Goal: Information Seeking & Learning: Learn about a topic

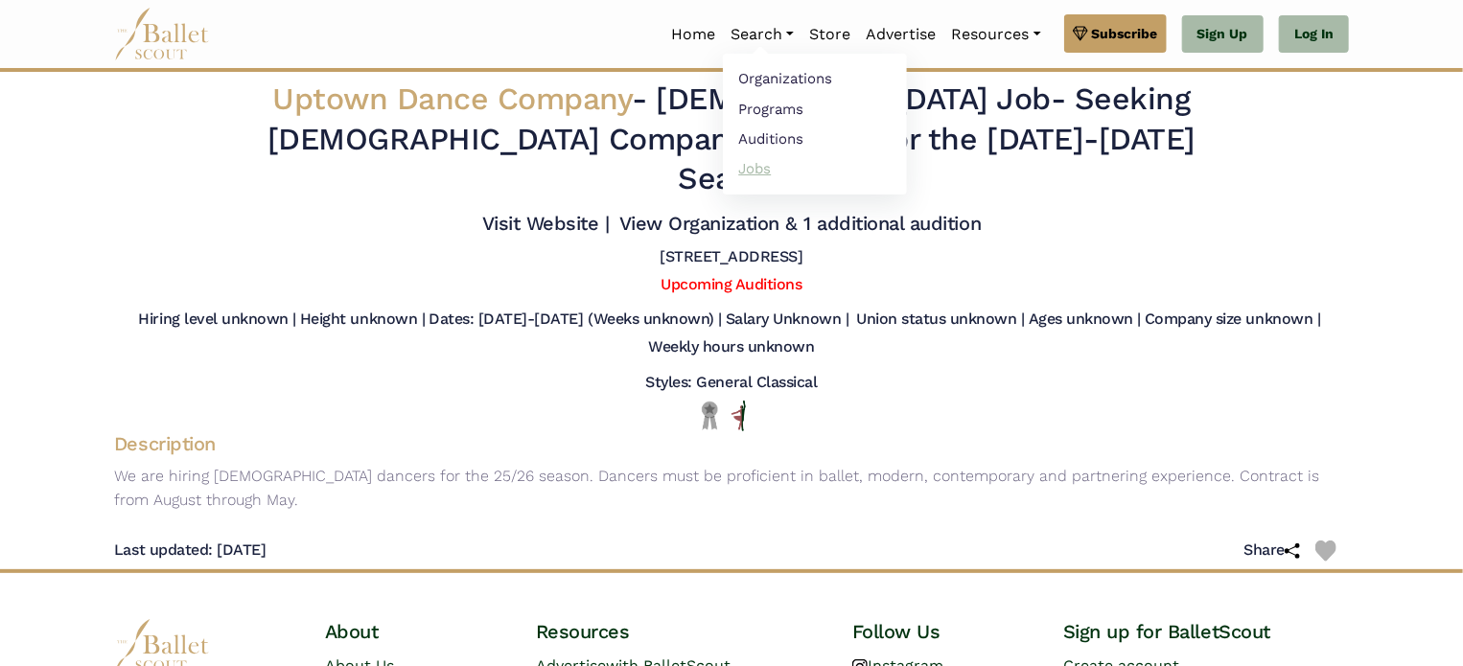
click at [749, 168] on link "Jobs" at bounding box center [815, 168] width 184 height 30
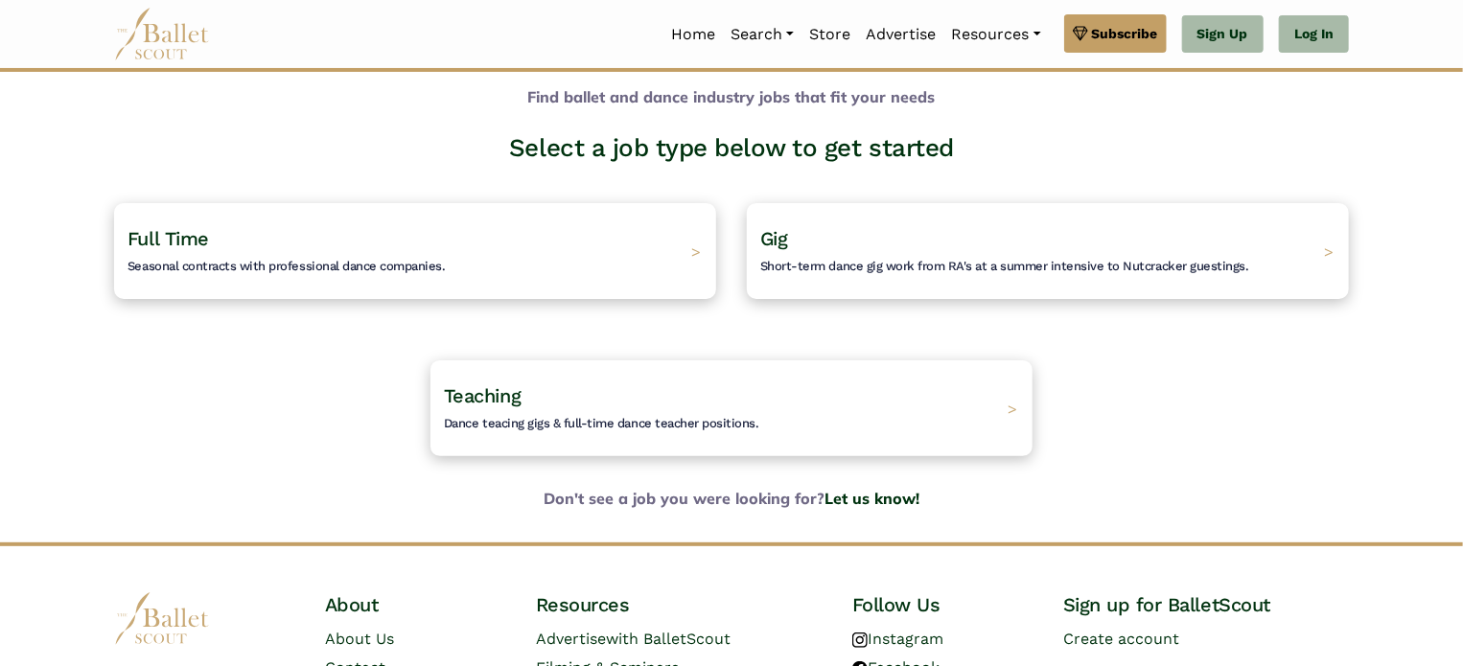
scroll to position [65, 0]
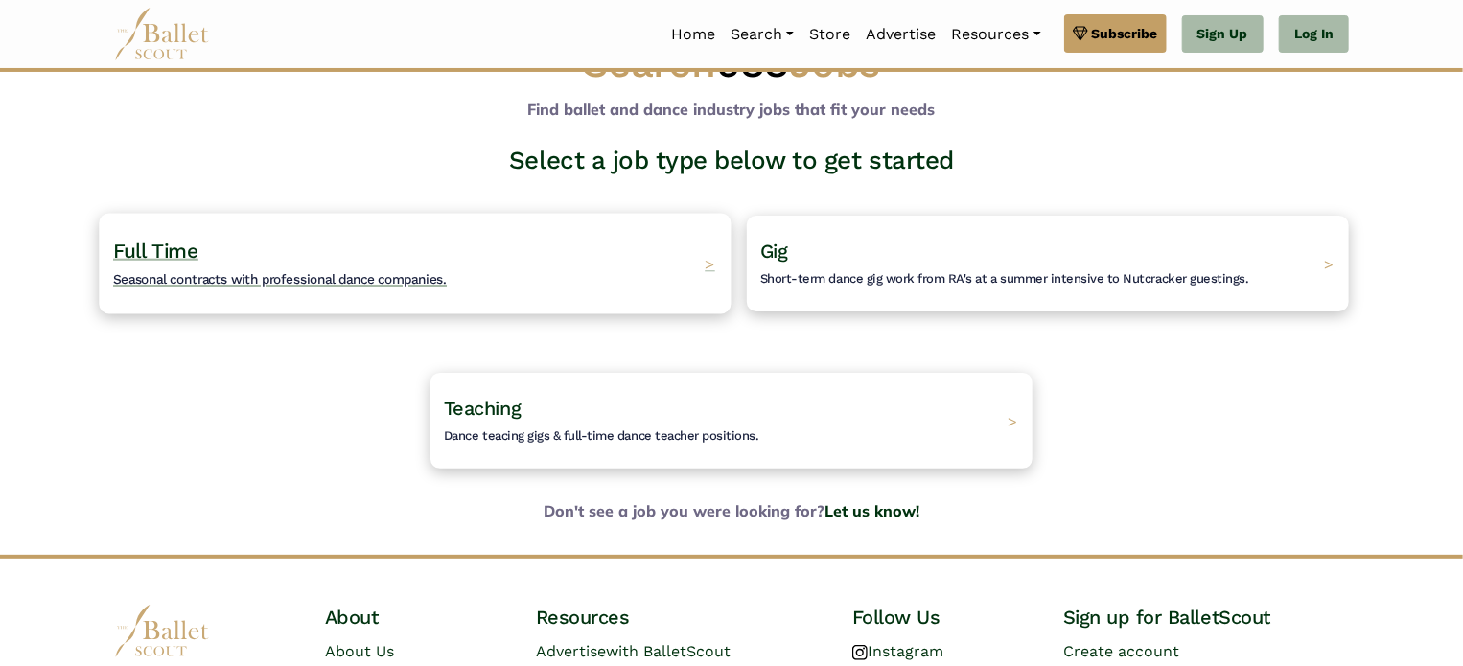
click at [322, 282] on span "Seasonal contracts with professional dance companies." at bounding box center [280, 278] width 334 height 15
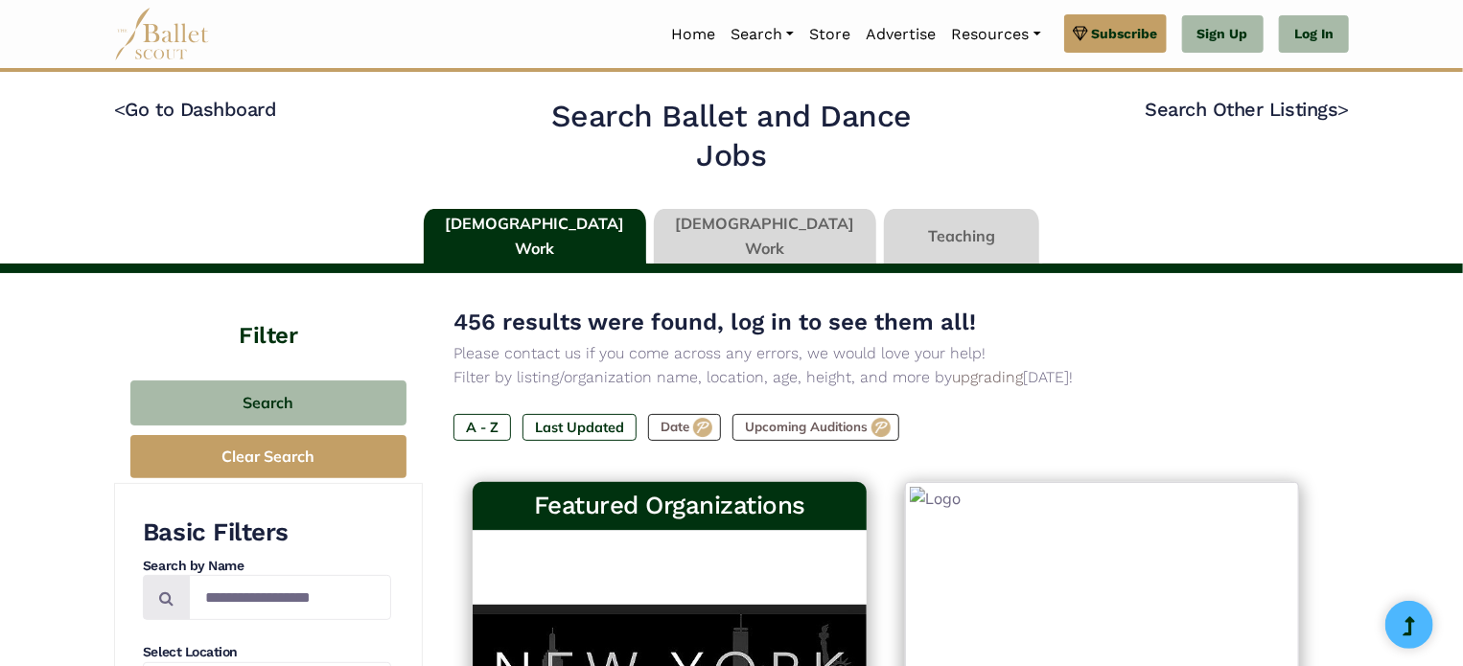
type input "******"
type input "*****"
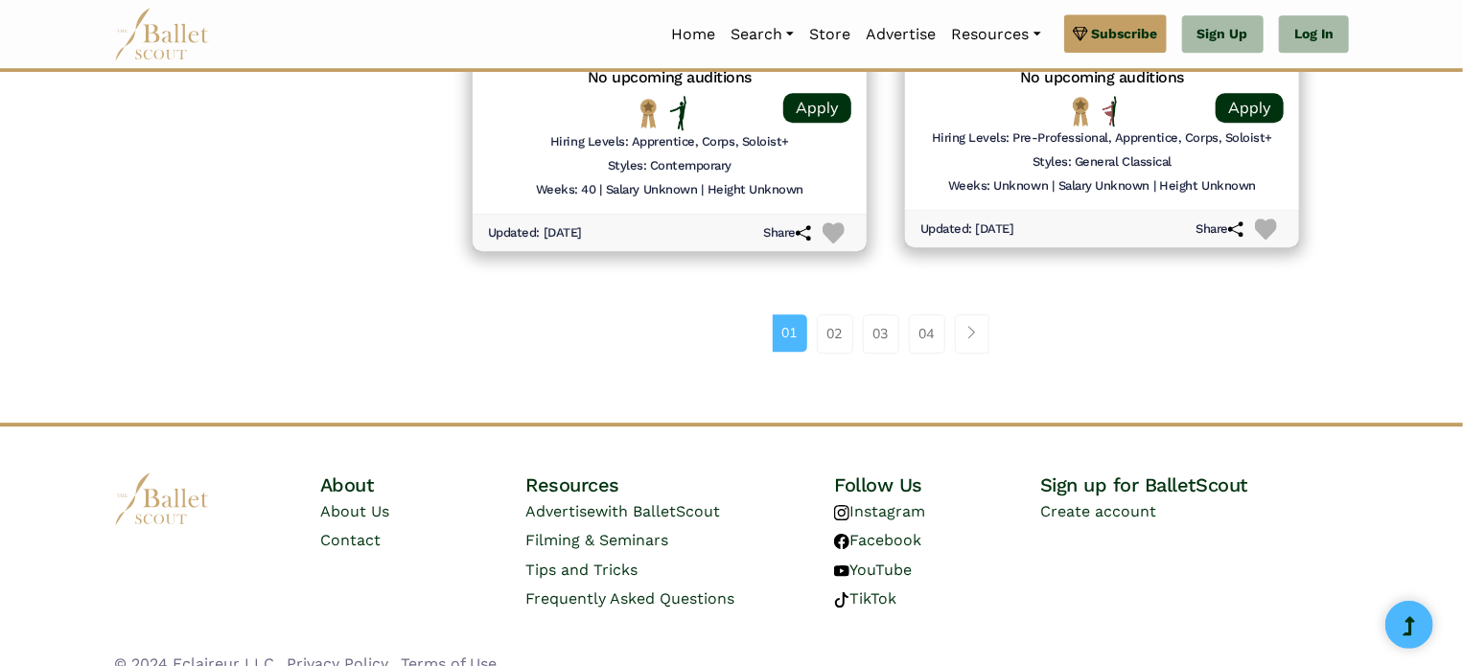
scroll to position [2717, 0]
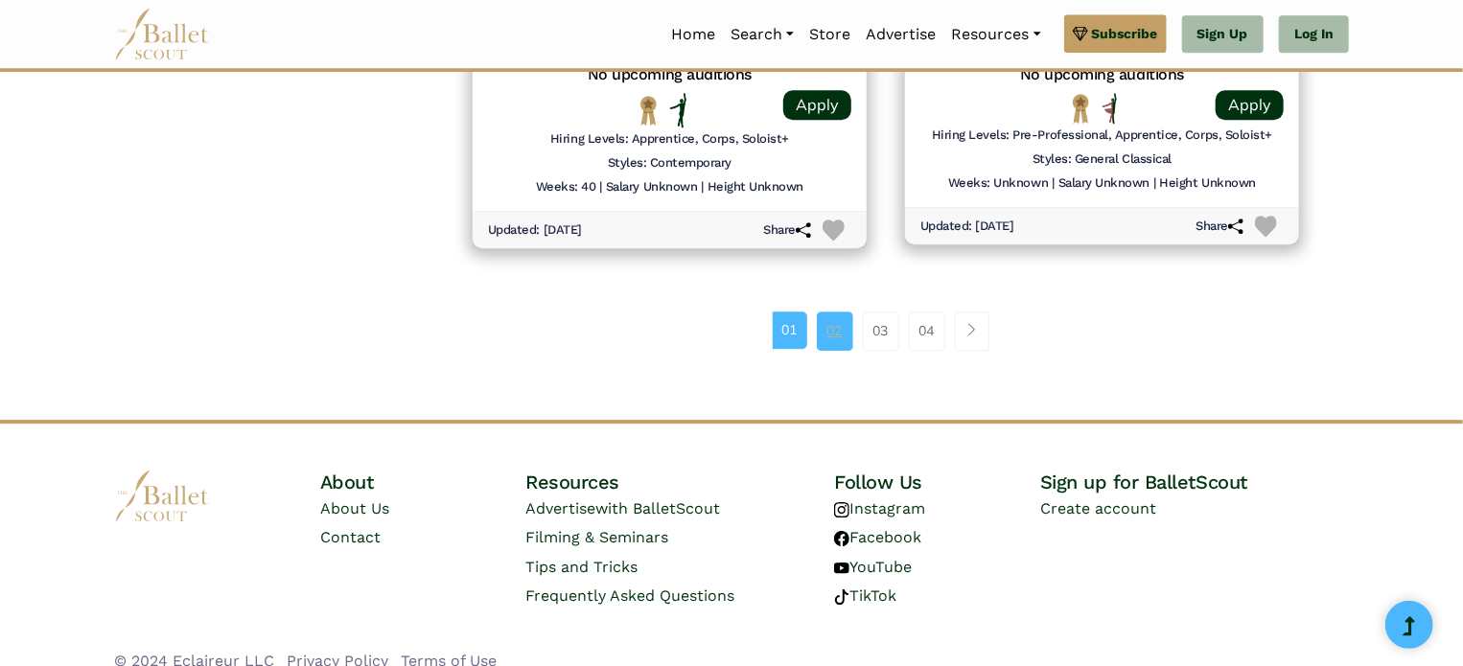
click at [832, 326] on link "02" at bounding box center [835, 331] width 36 height 38
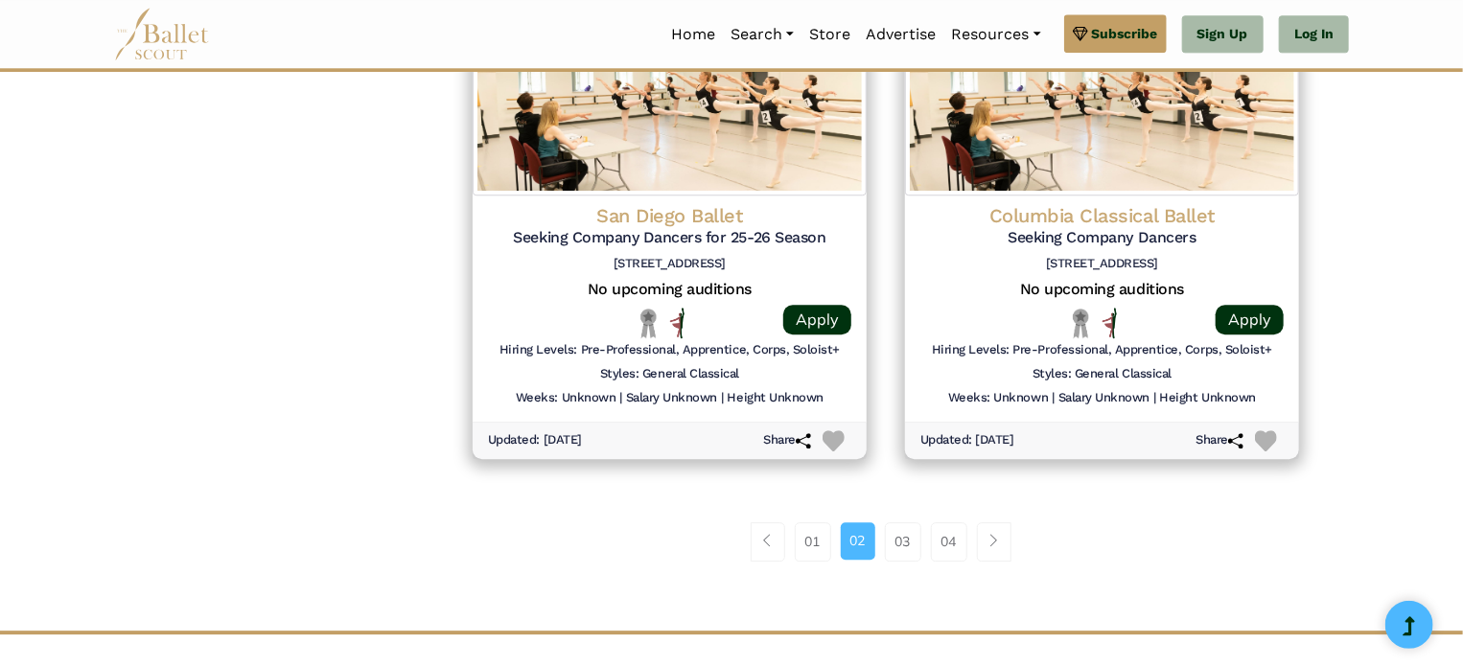
scroll to position [2506, 0]
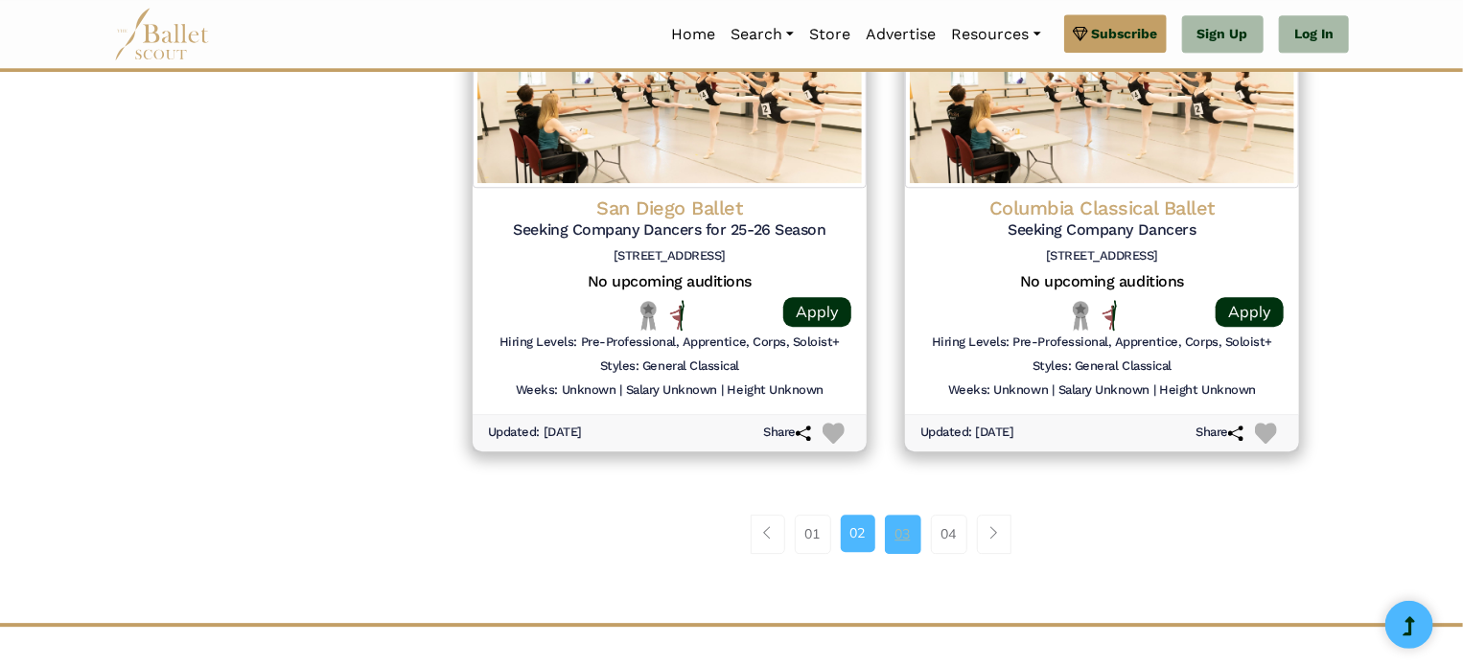
click at [909, 532] on link "03" at bounding box center [903, 534] width 36 height 38
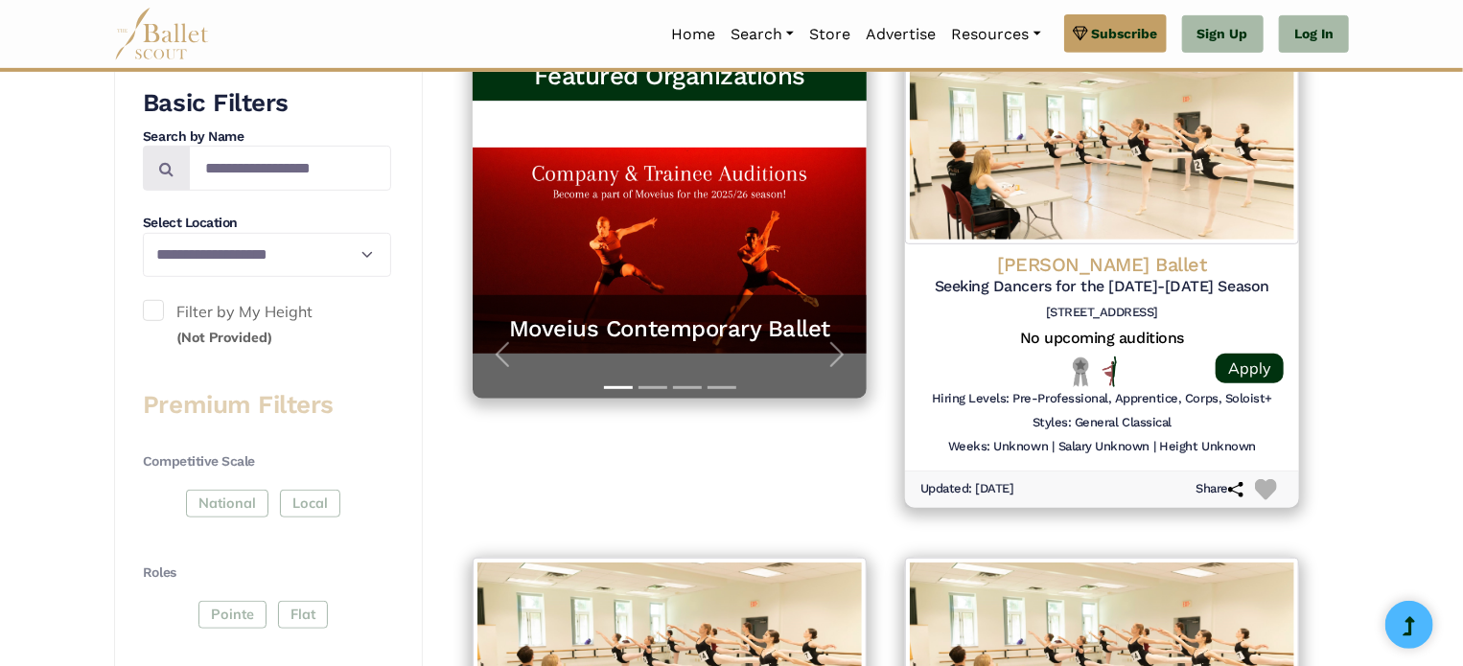
scroll to position [347, 0]
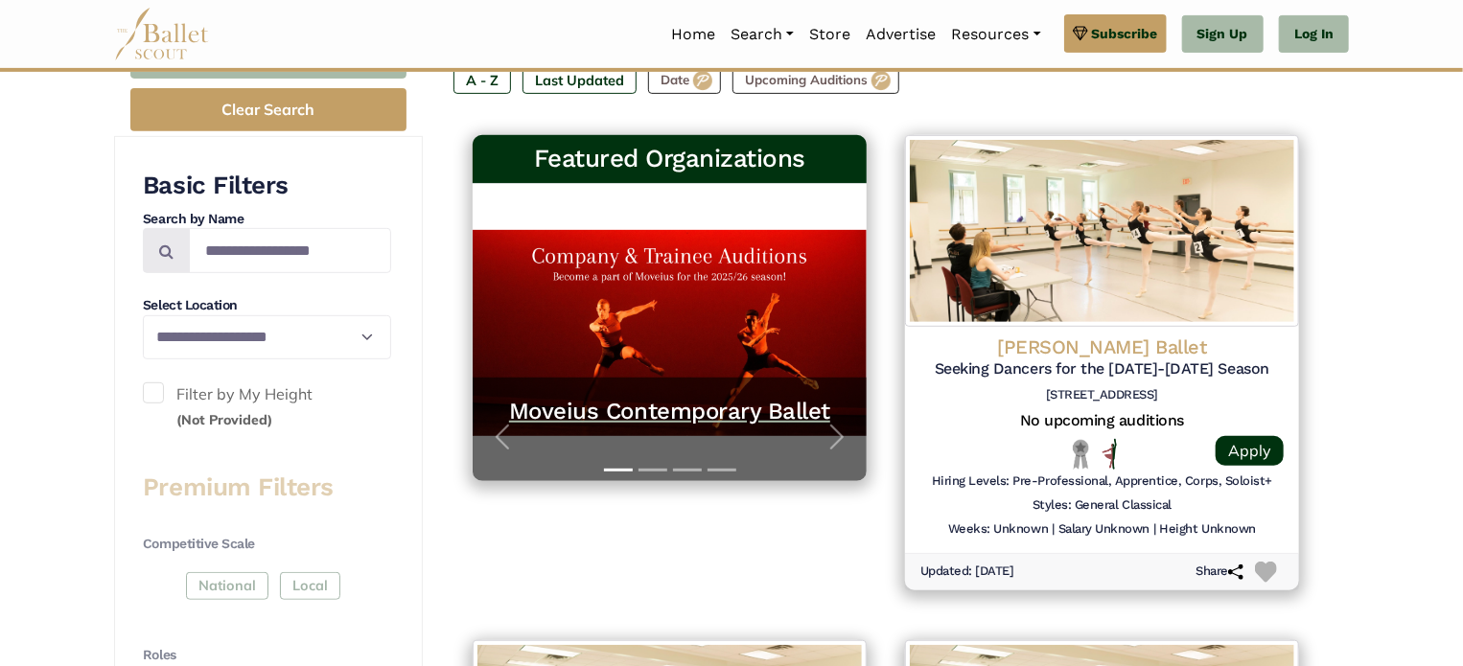
click at [688, 403] on h5 "Moveius Contemporary Ballet" at bounding box center [670, 412] width 356 height 30
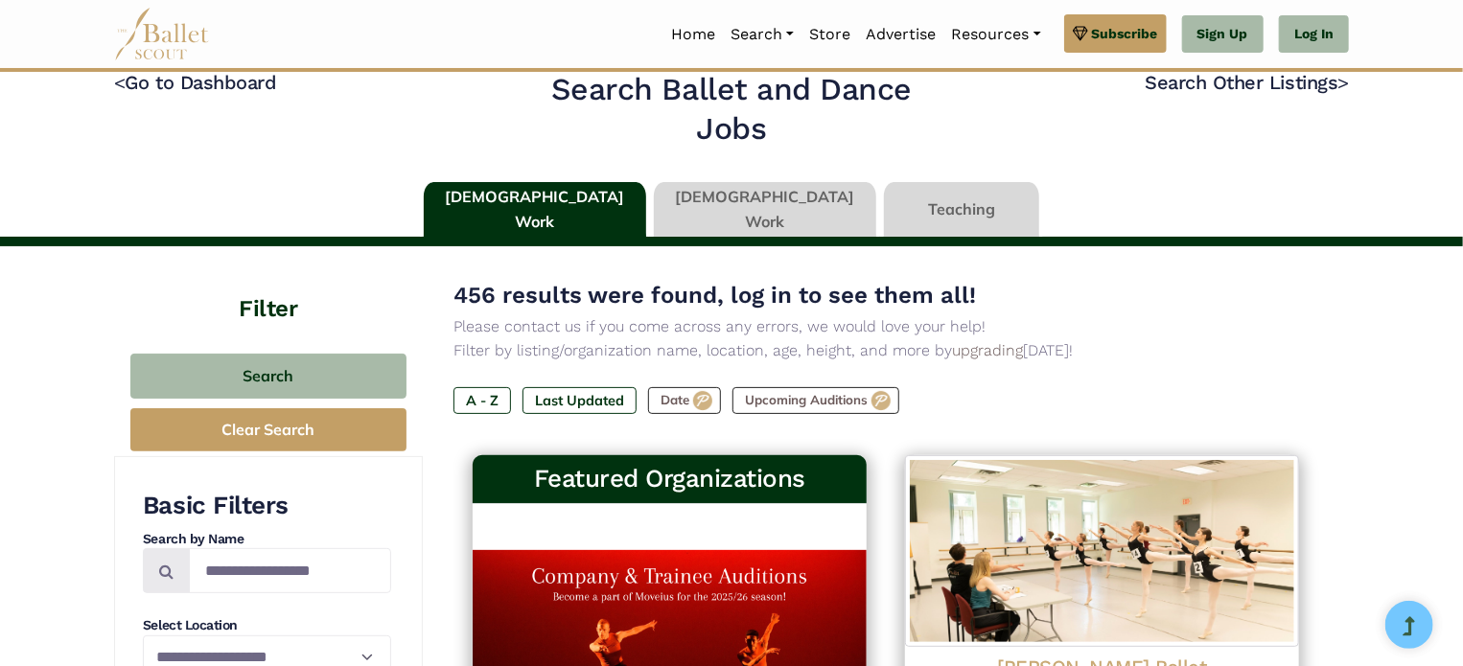
scroll to position [0, 0]
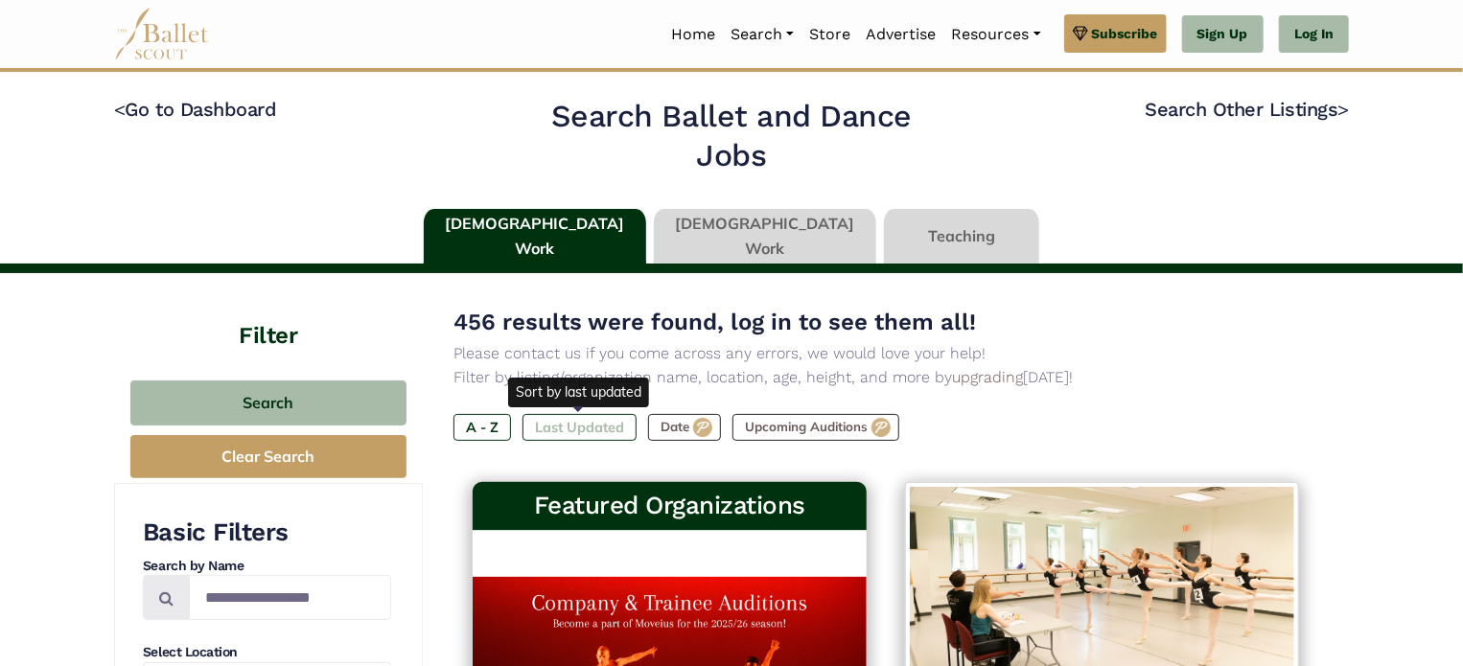
click at [570, 428] on label "Last Updated" at bounding box center [579, 427] width 114 height 27
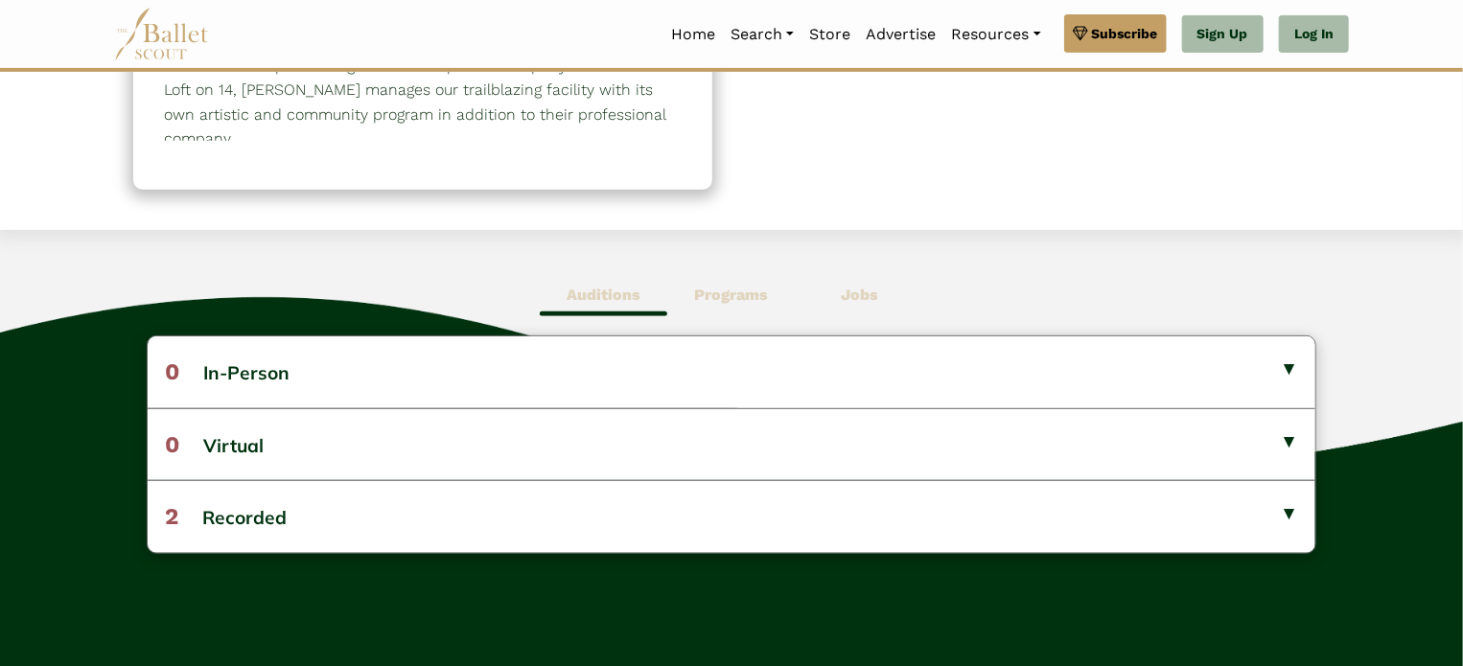
scroll to position [363, 0]
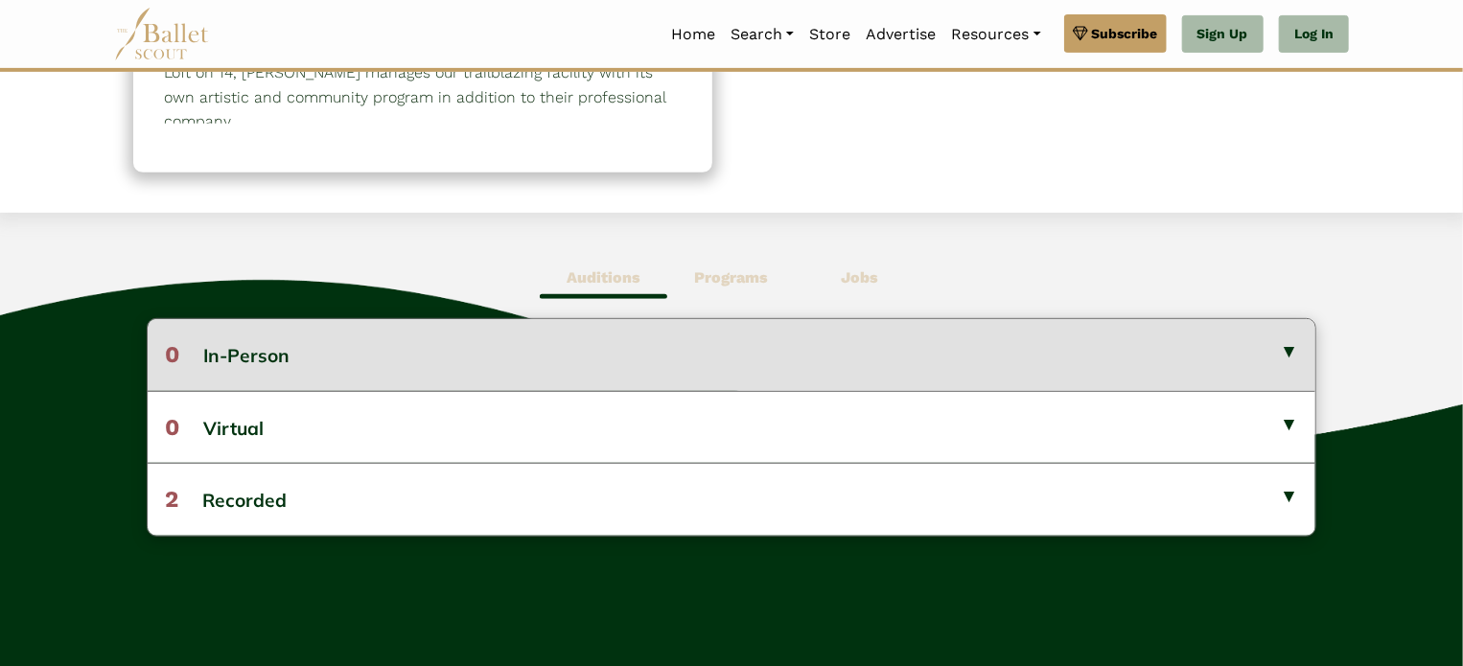
click at [1300, 353] on button "0 In-Person" at bounding box center [732, 354] width 1169 height 71
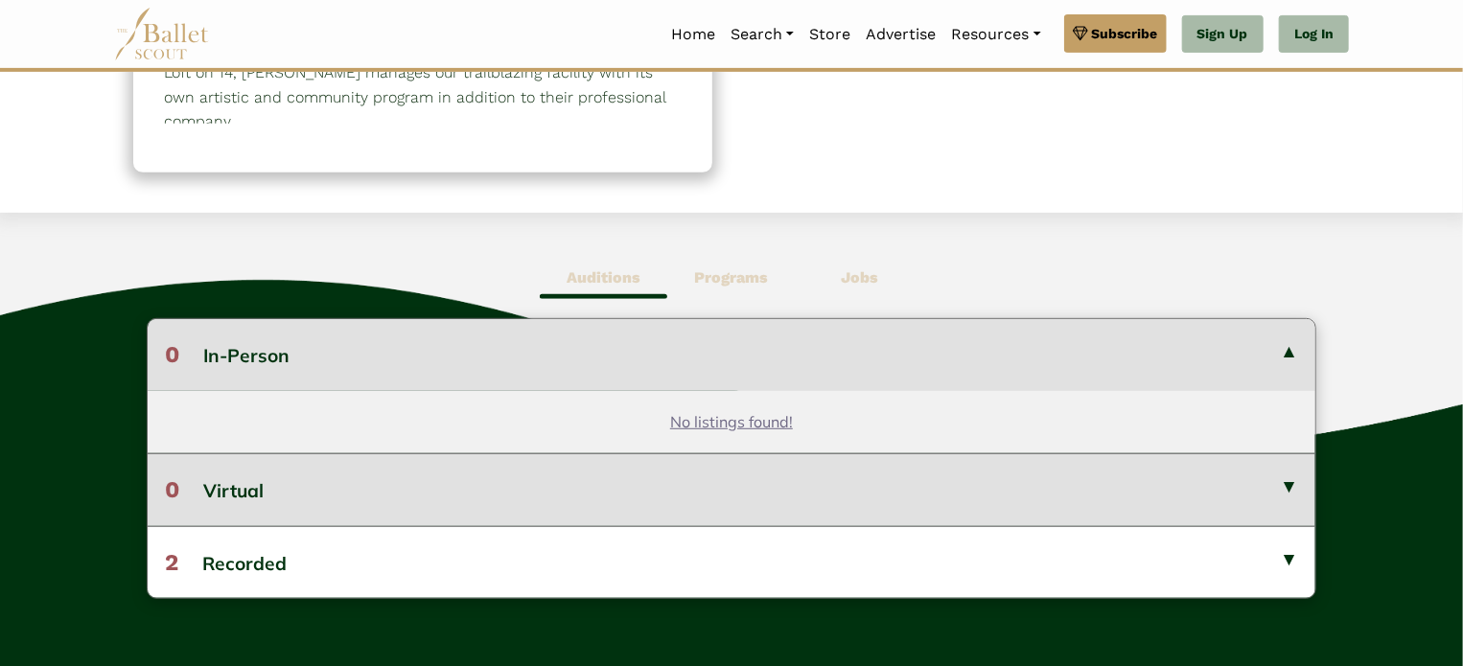
click at [1271, 509] on button "0 Virtual" at bounding box center [732, 489] width 1169 height 72
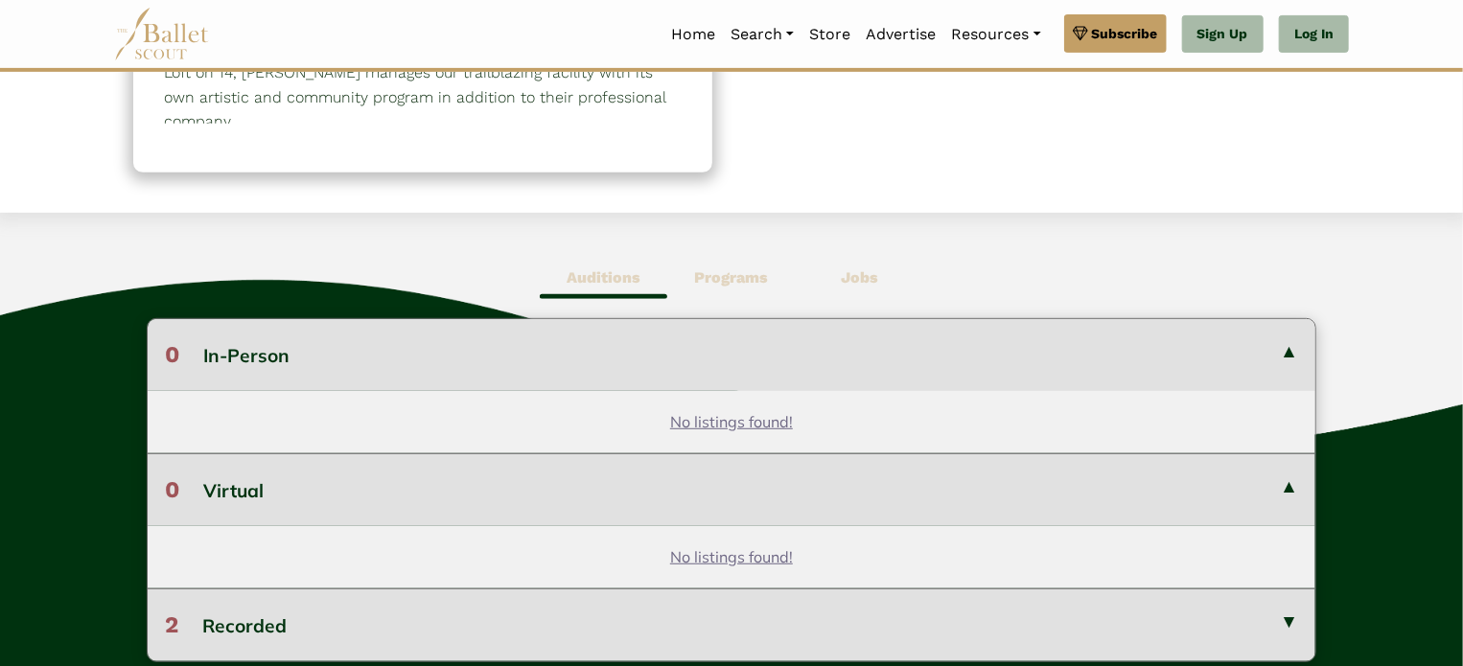
click at [1258, 609] on button "2 Recorded" at bounding box center [732, 625] width 1169 height 72
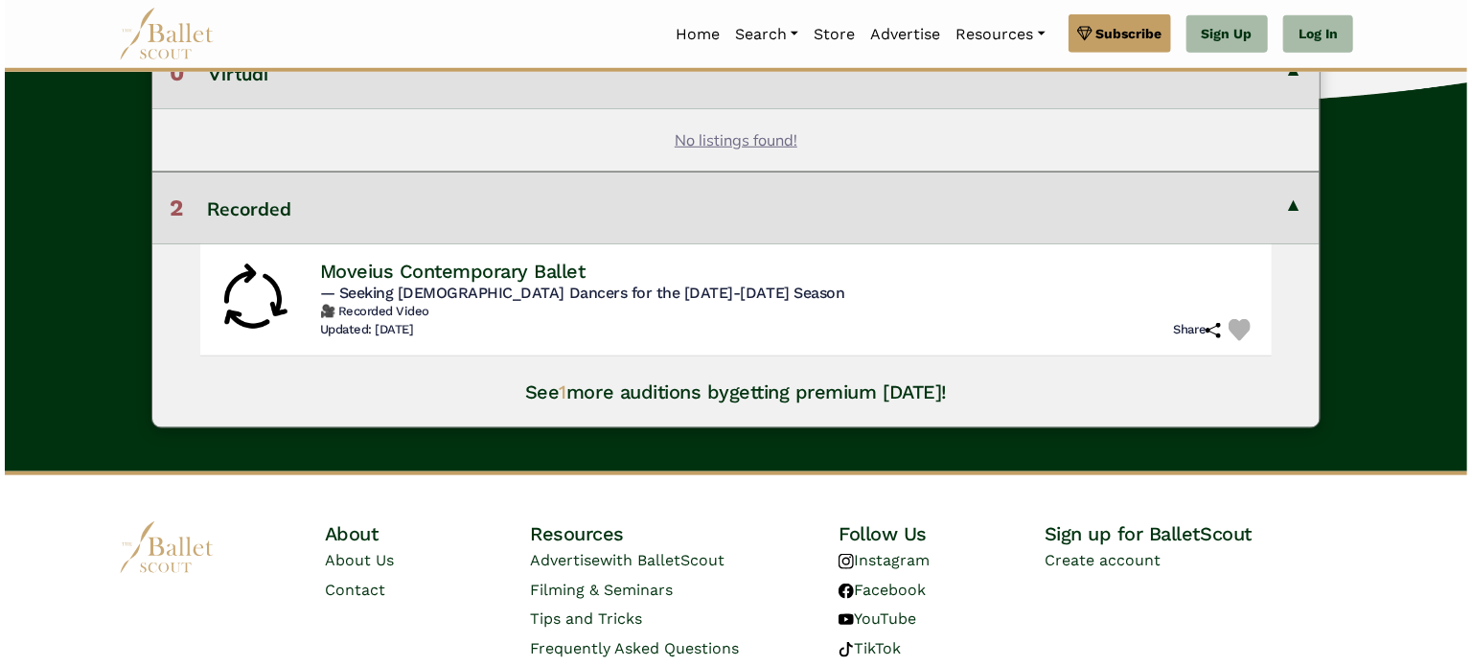
scroll to position [798, 0]
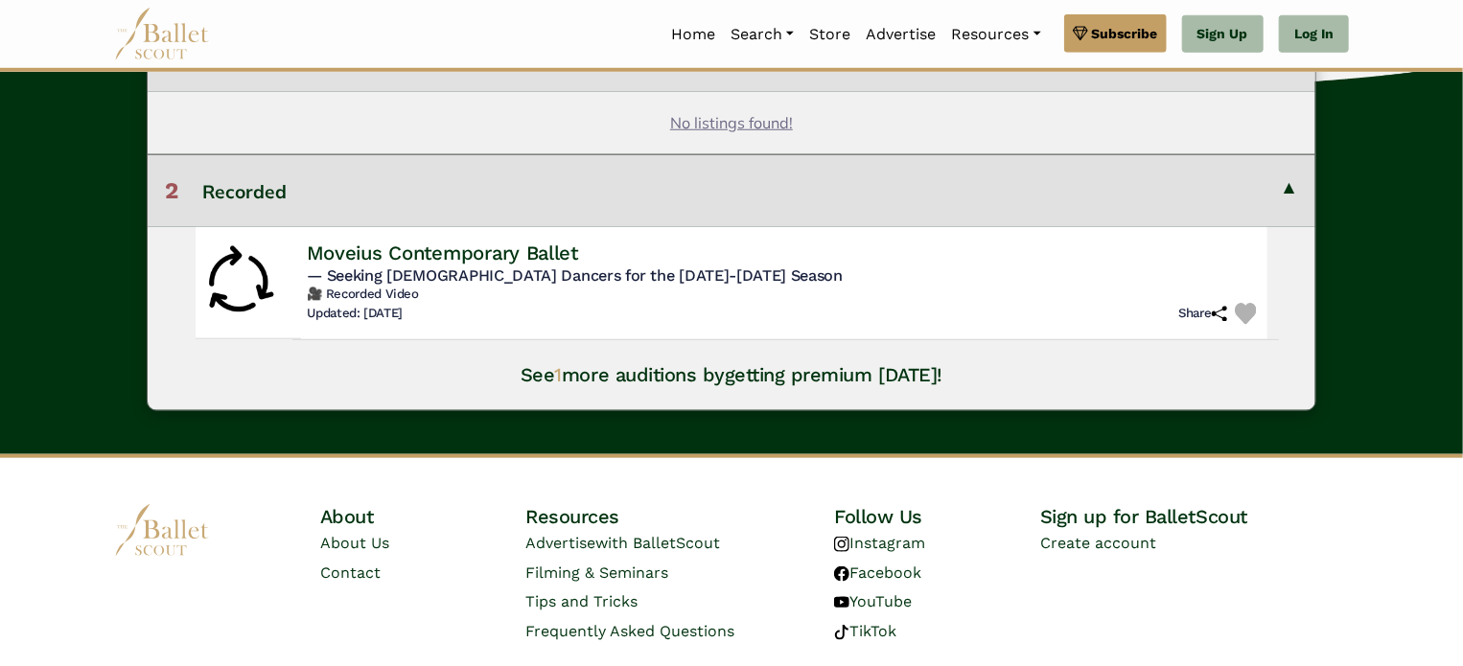
click at [388, 271] on span "— Seeking Male Dancers for the 2025-2026 Season" at bounding box center [575, 275] width 536 height 18
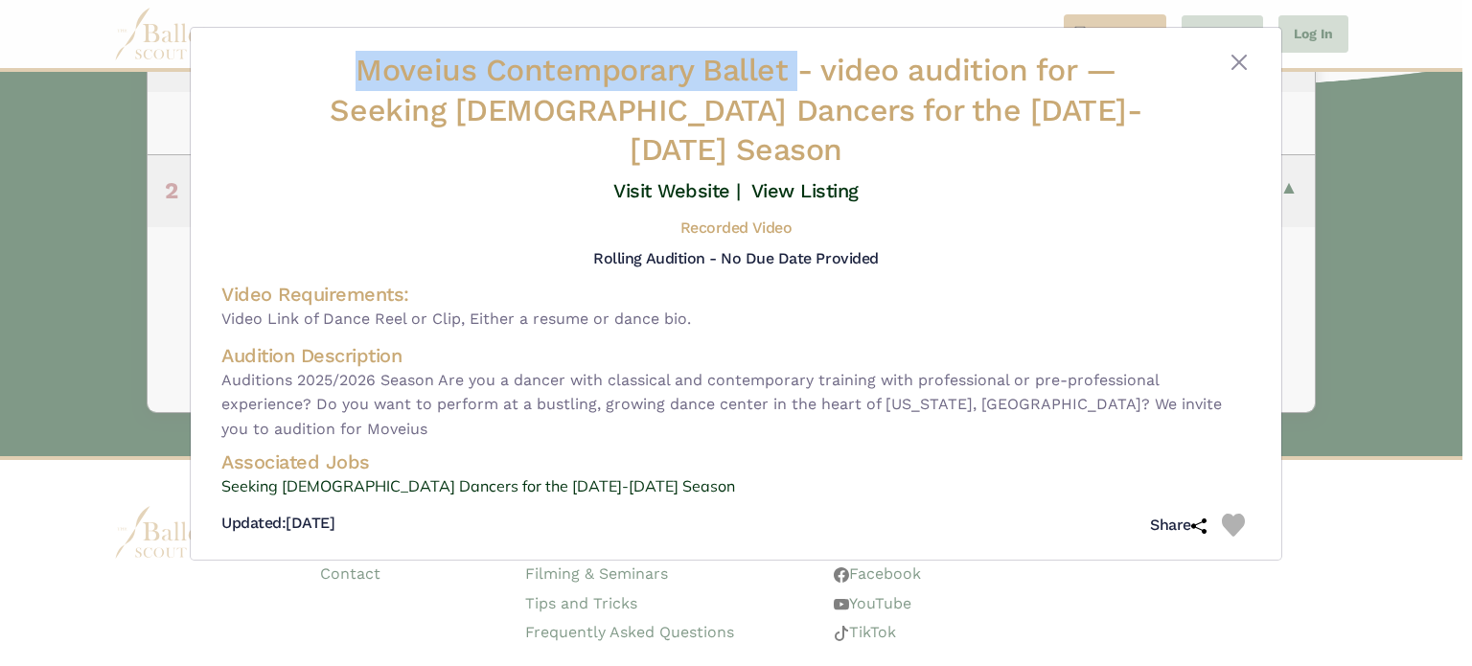
drag, startPoint x: 357, startPoint y: 64, endPoint x: 793, endPoint y: 68, distance: 436.2
click at [793, 68] on span "Moveius Contemporary Ballet - video audition for" at bounding box center [721, 70] width 730 height 36
copy span "Moveius Contemporary Ballet"
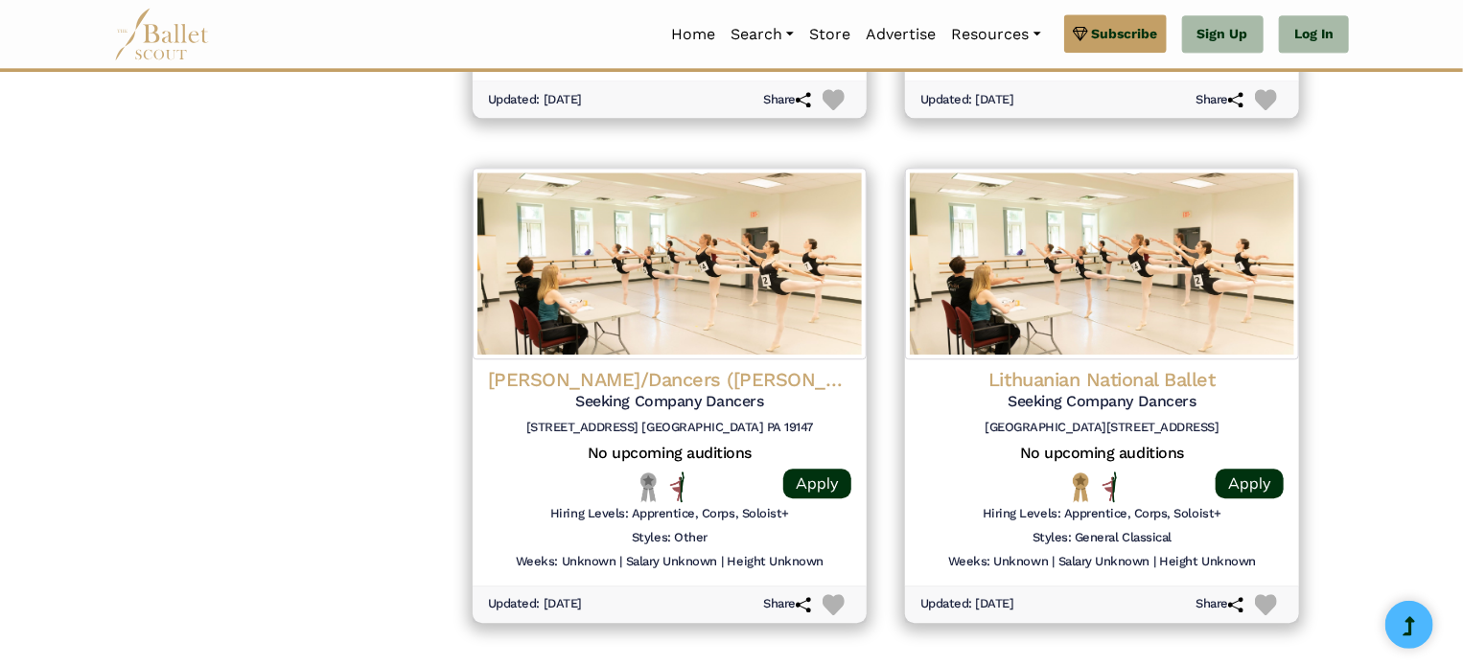
scroll to position [2365, 0]
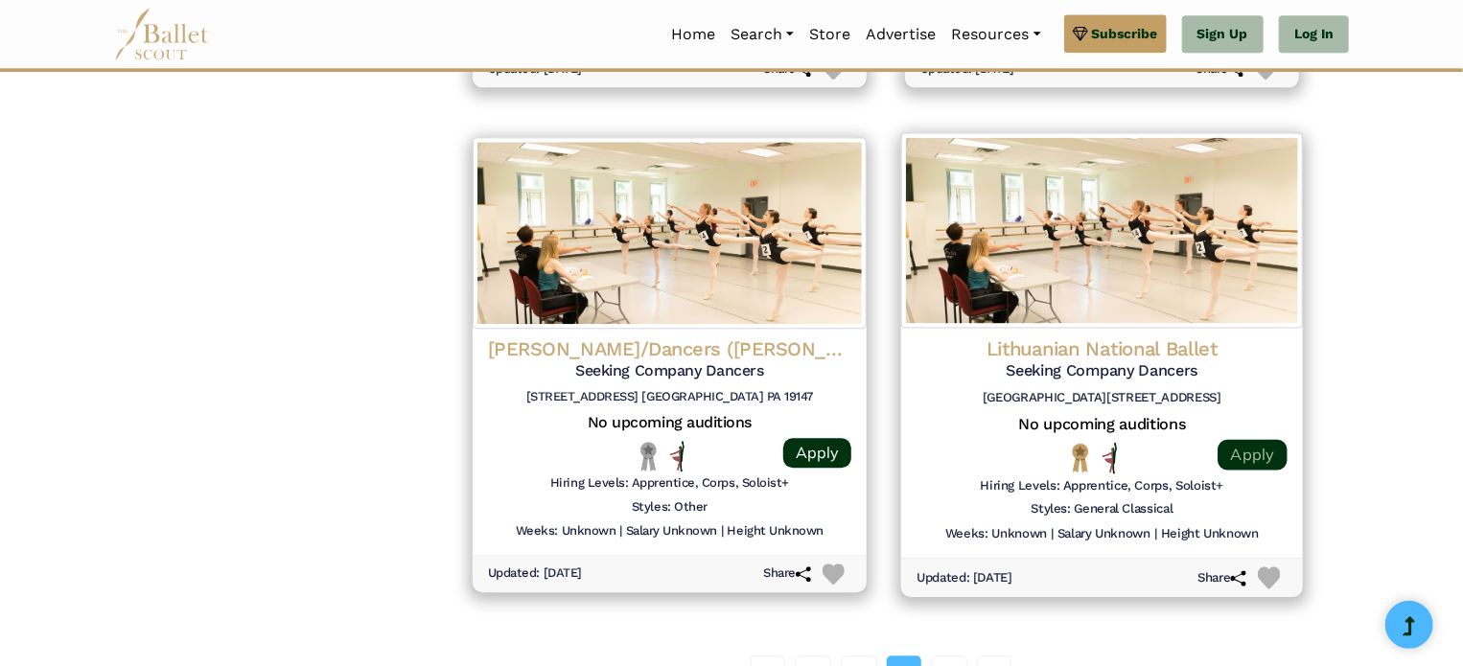
click at [1254, 457] on link "Apply" at bounding box center [1251, 454] width 69 height 31
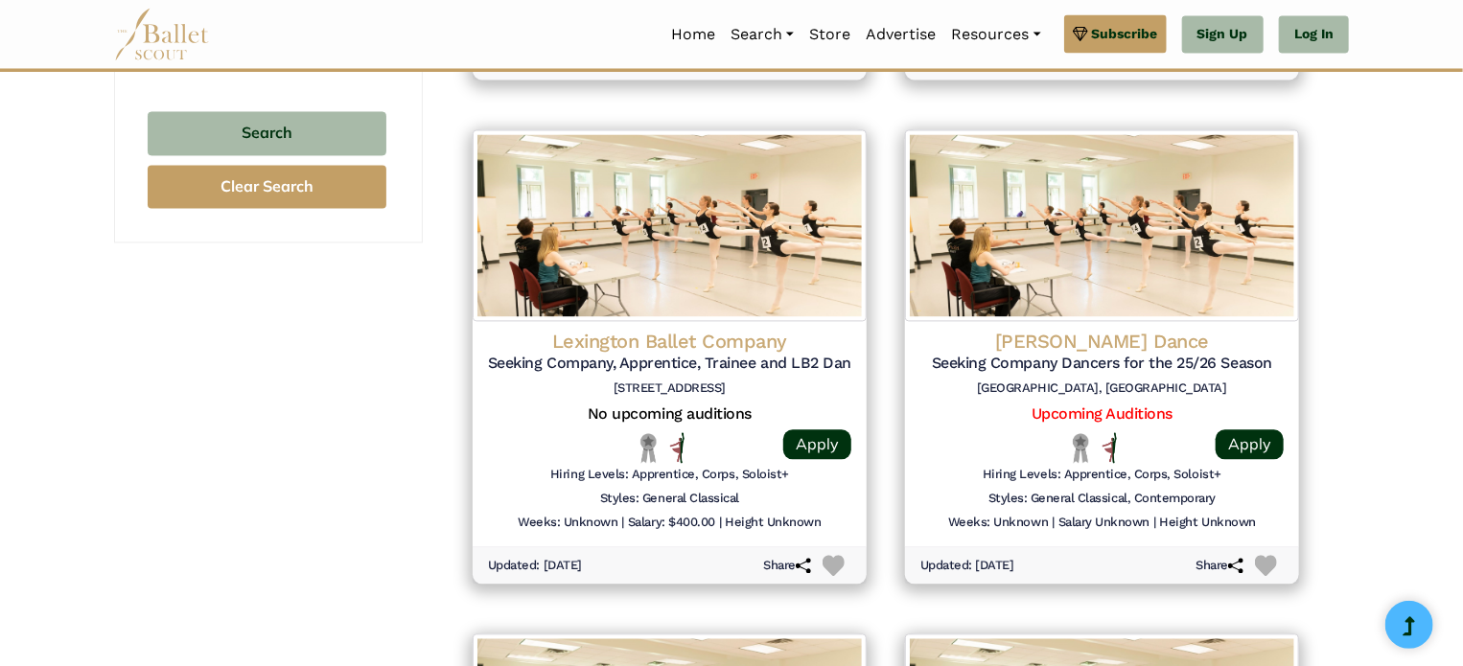
scroll to position [1861, 0]
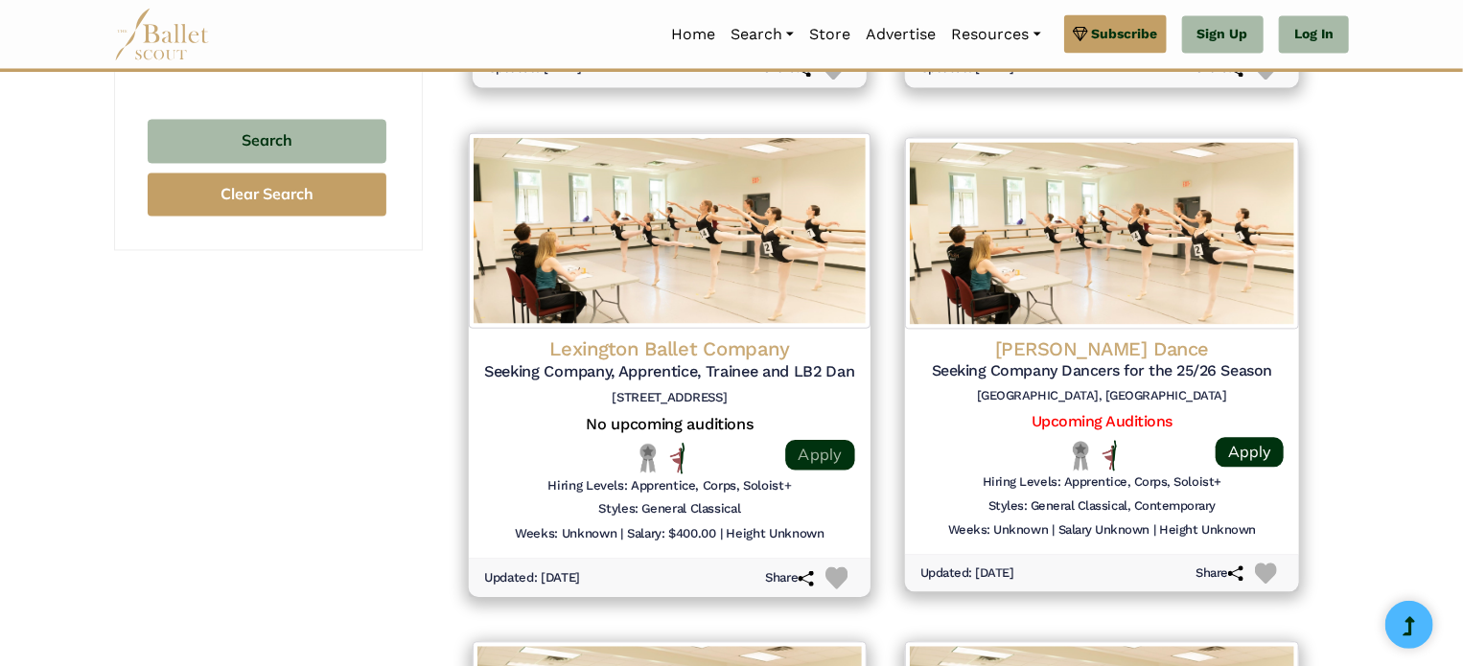
click at [817, 453] on link "Apply" at bounding box center [819, 454] width 69 height 31
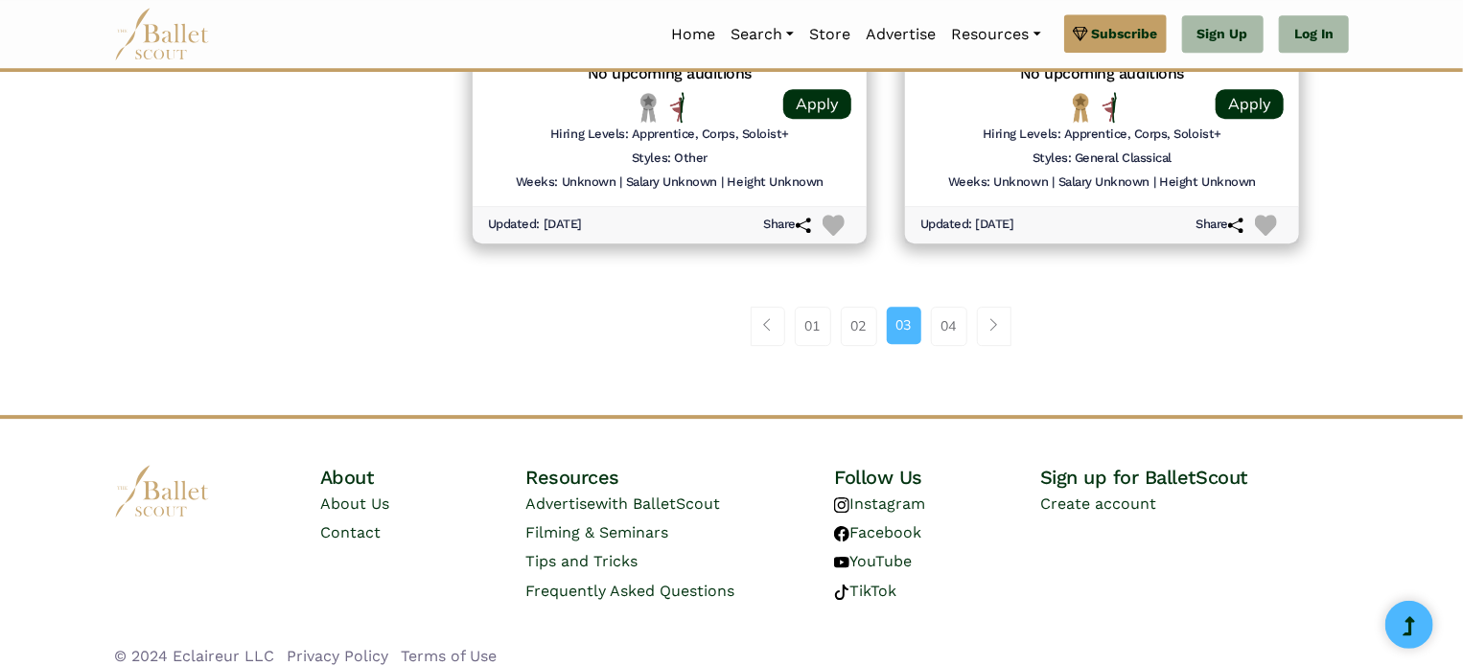
scroll to position [2729, 0]
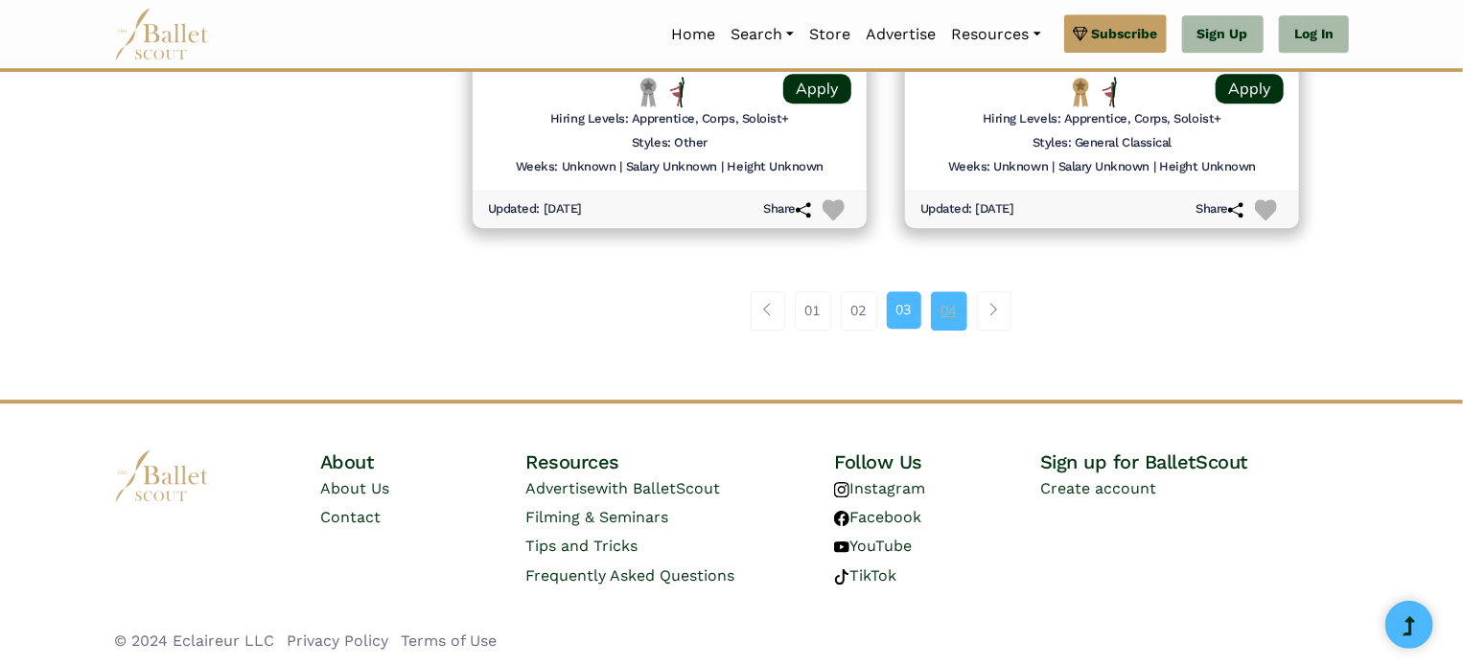
click at [951, 304] on link "04" at bounding box center [949, 310] width 36 height 38
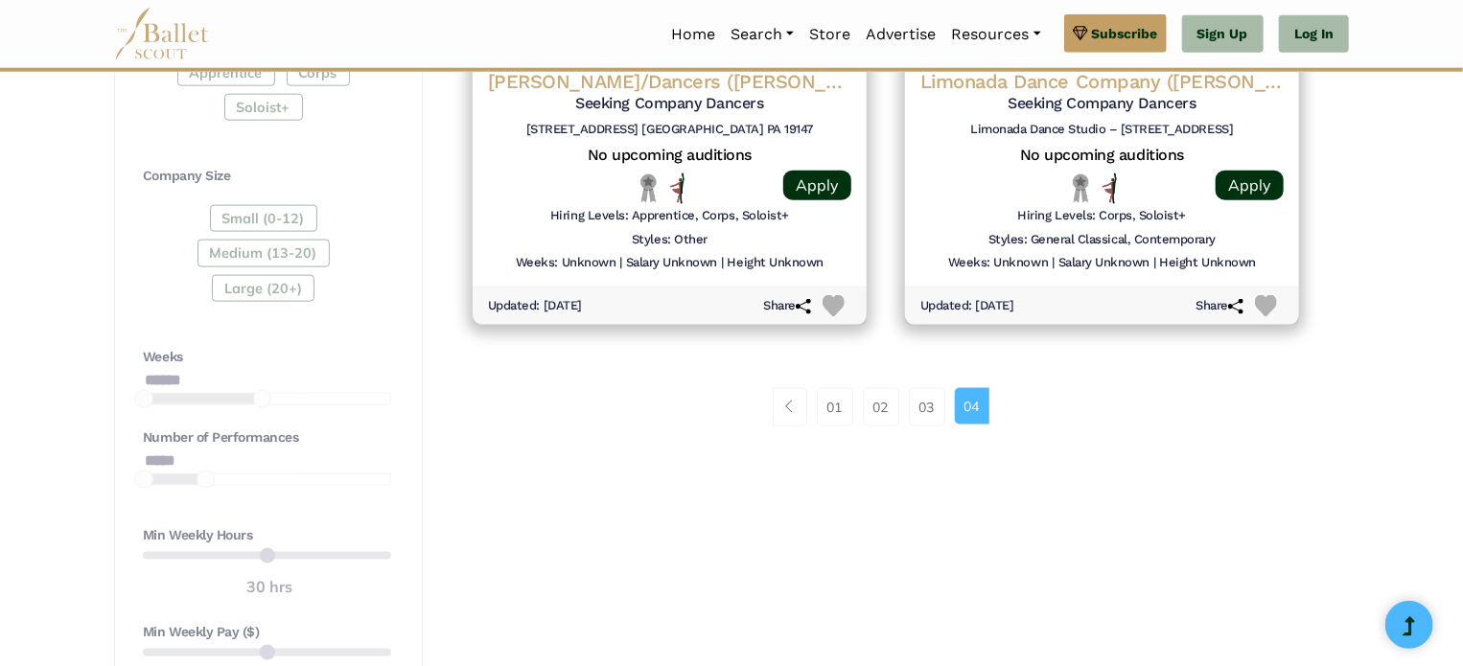
scroll to position [1079, 0]
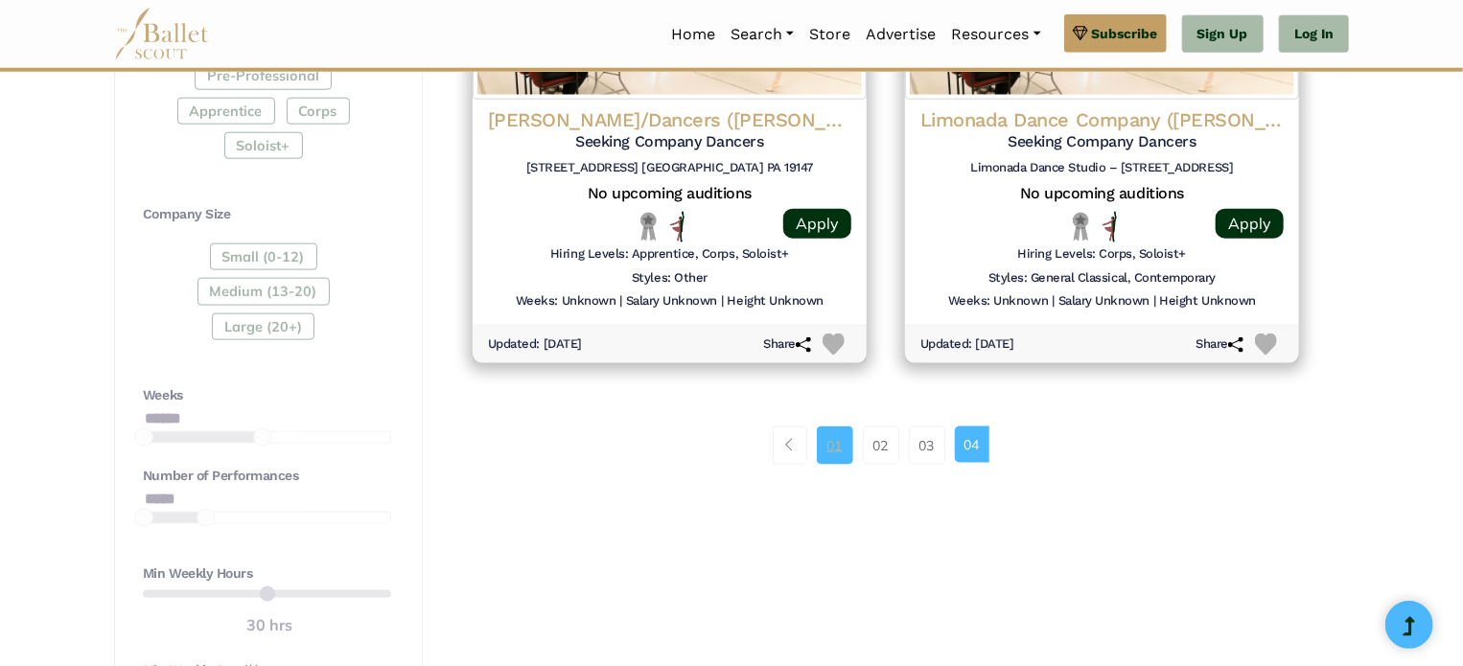
click at [834, 446] on link "01" at bounding box center [835, 446] width 36 height 38
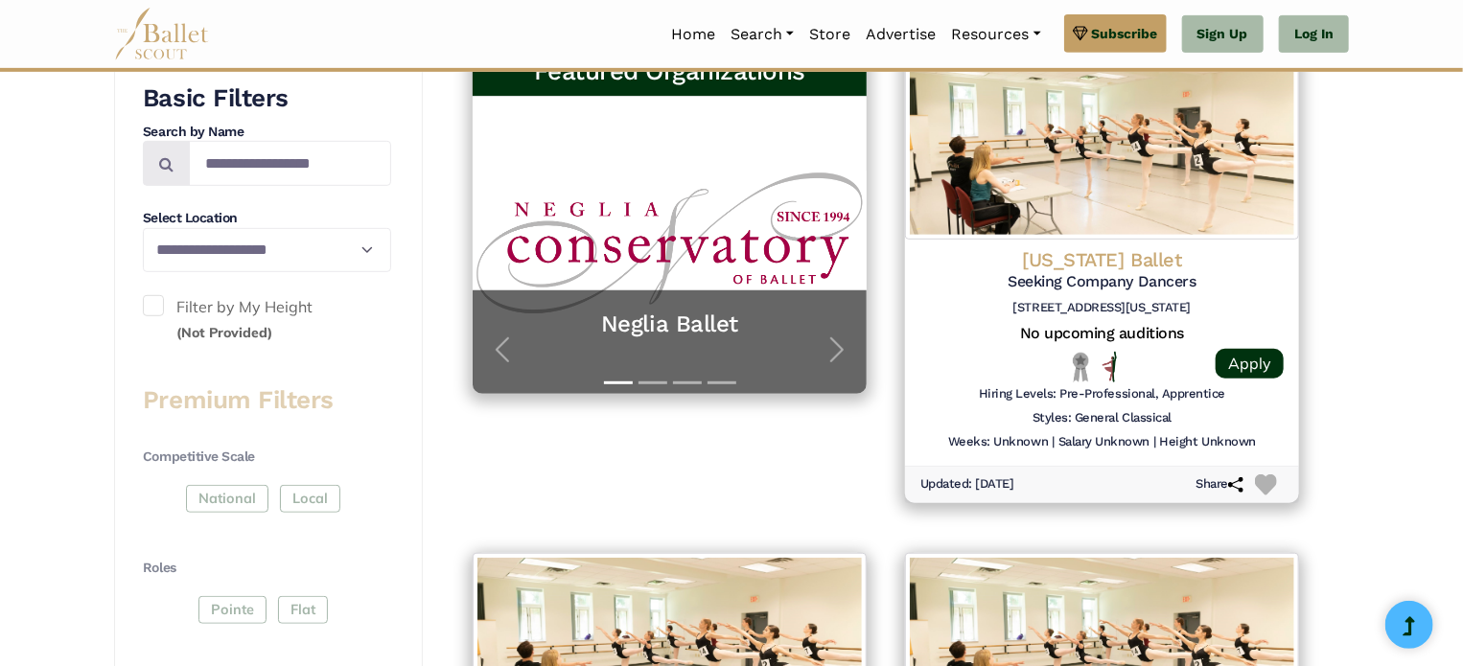
scroll to position [0, 0]
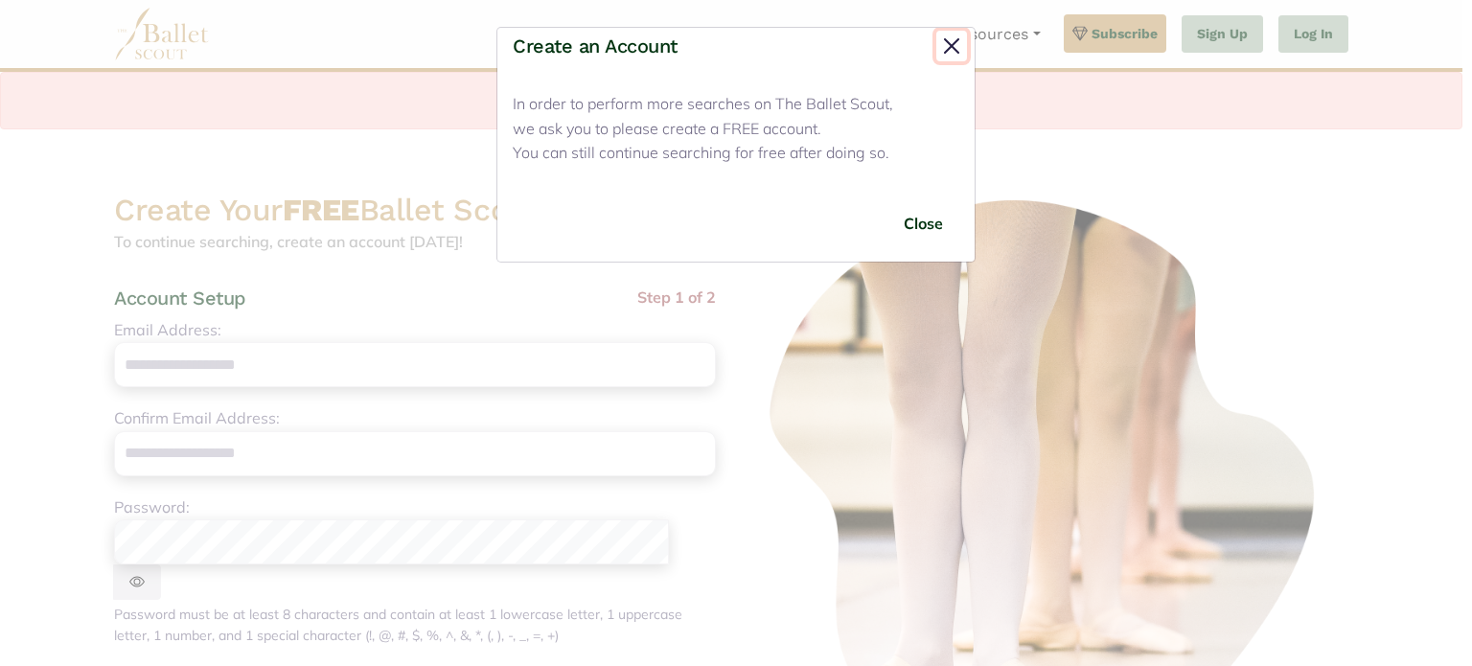
click at [948, 45] on button "Close" at bounding box center [952, 46] width 31 height 31
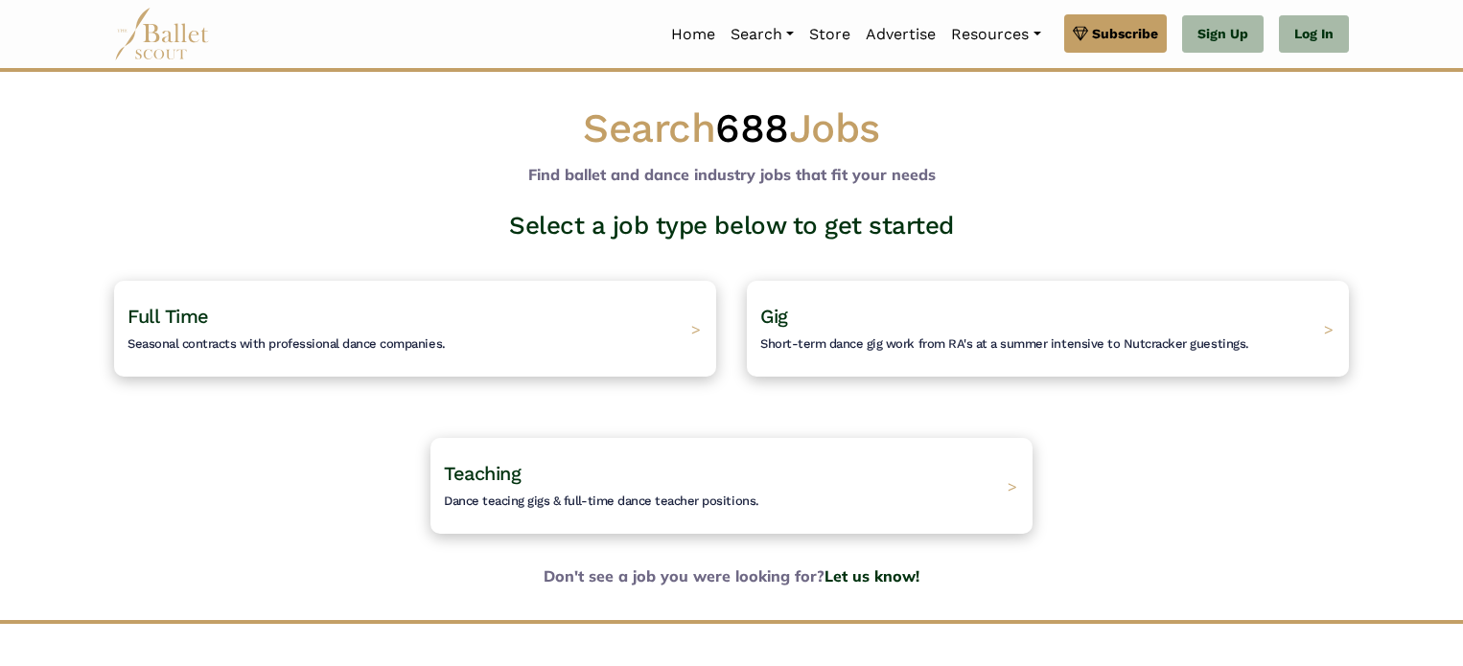
scroll to position [65, 0]
